Goal: Obtain resource: Download file/media

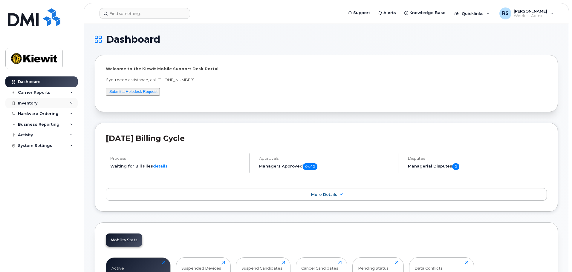
click at [27, 105] on div "Inventory" at bounding box center [27, 103] width 19 height 5
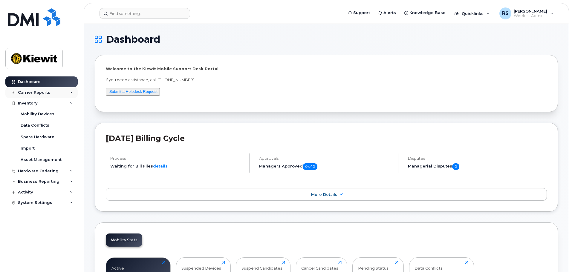
click at [36, 93] on div "Carrier Reports" at bounding box center [34, 92] width 32 height 5
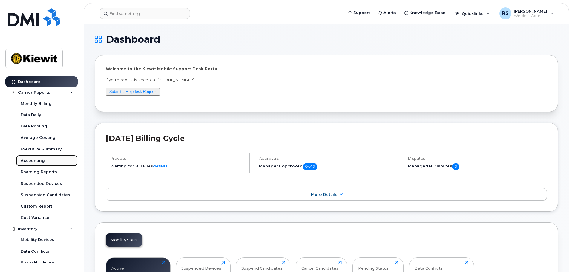
click at [42, 162] on div "Accounting" at bounding box center [33, 160] width 24 height 5
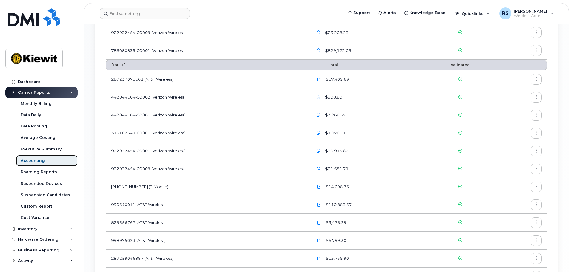
scroll to position [562, 0]
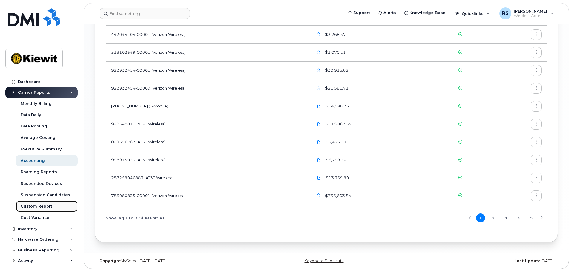
click at [50, 209] on div "Custom Report" at bounding box center [37, 206] width 32 height 5
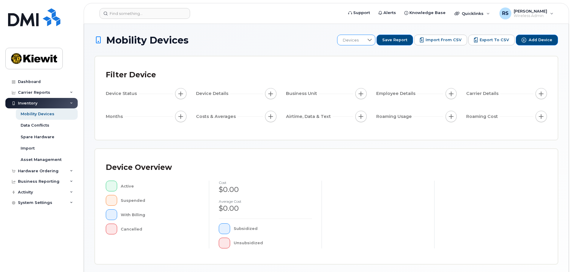
click at [372, 38] on icon at bounding box center [369, 40] width 5 height 5
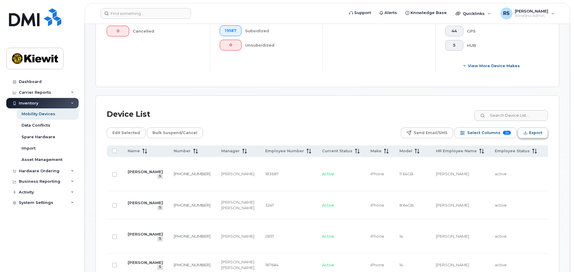
scroll to position [179, 0]
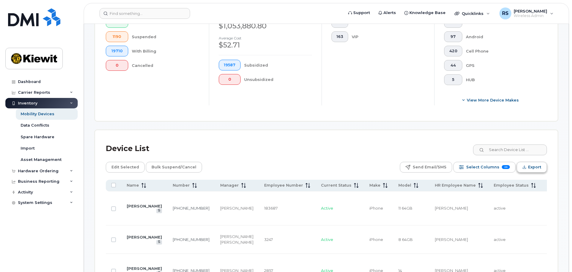
click at [536, 163] on span "Export" at bounding box center [534, 167] width 13 height 9
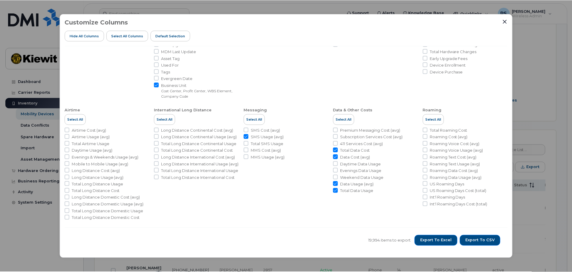
scroll to position [0, 0]
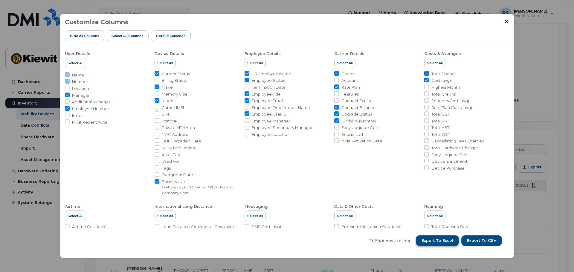
click at [450, 241] on span "Export to Excel" at bounding box center [437, 240] width 32 height 5
click at [416, 235] on button "Export to Excel" at bounding box center [437, 240] width 43 height 11
click at [440, 241] on span "Export to Excel" at bounding box center [437, 240] width 32 height 5
click at [473, 242] on span "Export to CSV" at bounding box center [481, 240] width 29 height 5
click at [507, 21] on icon "Close" at bounding box center [506, 21] width 5 height 5
